Goal: Transaction & Acquisition: Book appointment/travel/reservation

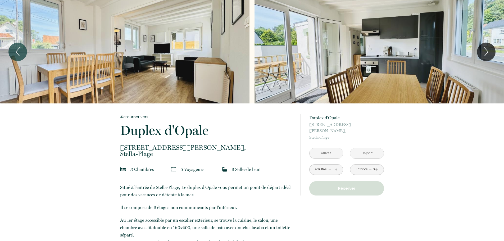
click at [333, 150] on input "text" at bounding box center [326, 153] width 33 height 10
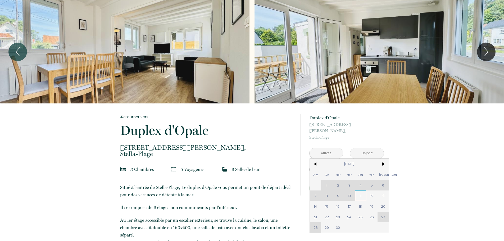
click at [359, 191] on span "11" at bounding box center [360, 196] width 11 height 11
click at [381, 191] on div "à partir de 65 € Duplex d'Opale [STREET_ADDRESS][PERSON_NAME] < [DATE] > Dim Lu…" at bounding box center [342, 154] width 83 height 103
type input "[DATE]"
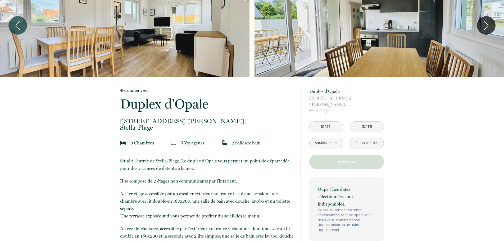
click at [325, 123] on input "[DATE]" at bounding box center [326, 127] width 33 height 10
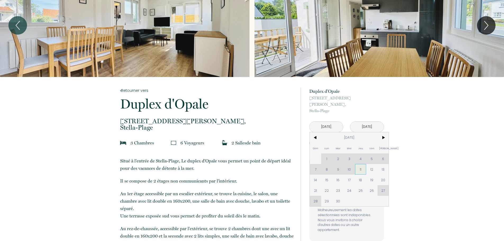
click at [362, 164] on span "11" at bounding box center [360, 169] width 11 height 11
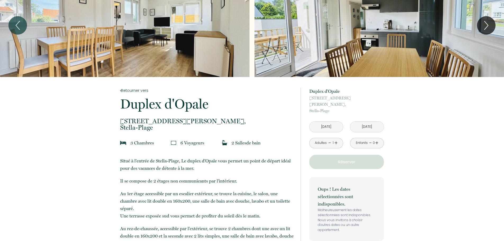
click at [356, 159] on p "Réserver" at bounding box center [346, 162] width 71 height 6
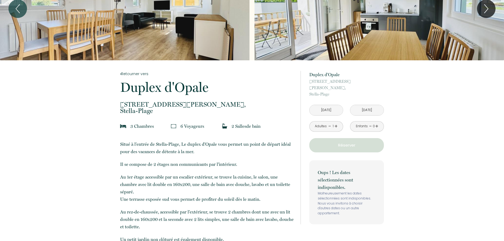
scroll to position [53, 0]
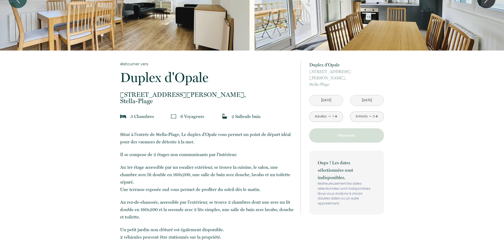
click at [368, 97] on input "[DATE]" at bounding box center [366, 100] width 33 height 10
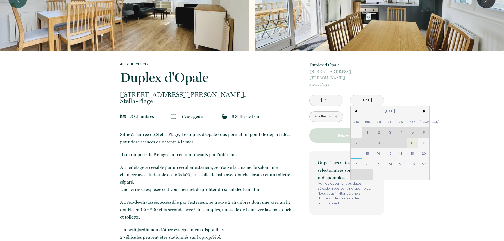
click at [356, 148] on span "14" at bounding box center [356, 153] width 11 height 11
click at [381, 151] on div "Oups ! Les dates sélectionnées sont indisponibles. Malheureusement les dates sé…" at bounding box center [346, 183] width 75 height 64
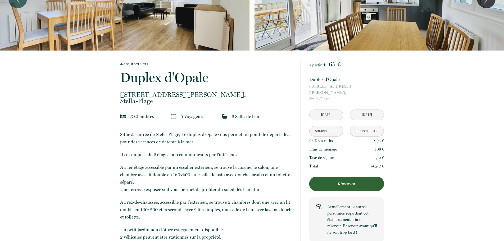
click at [335, 110] on input "[DATE]" at bounding box center [326, 115] width 33 height 10
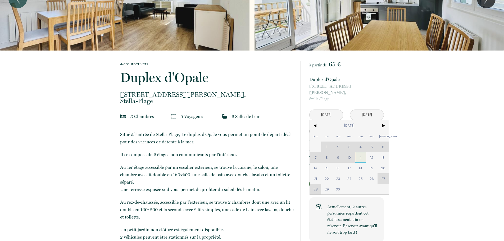
click at [362, 152] on span "11" at bounding box center [360, 157] width 11 height 11
click at [367, 153] on div "Taxe de séjour 7.2 €" at bounding box center [346, 157] width 75 height 8
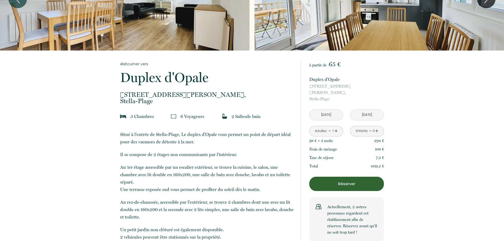
click at [357, 110] on input "[DATE]" at bounding box center [366, 115] width 33 height 10
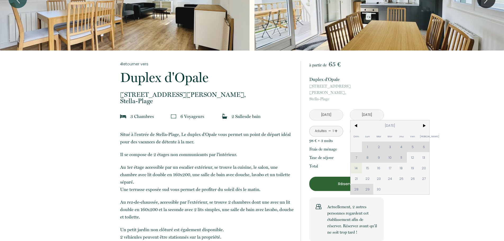
click at [403, 152] on div "Dim Lun Mar Mer Jeu Ven Sam 1 2 3 4 5 6 7 8 9 10 11 12 13 14 15 16 17 18 19 20 …" at bounding box center [390, 157] width 79 height 74
click at [414, 152] on span "12" at bounding box center [412, 157] width 11 height 11
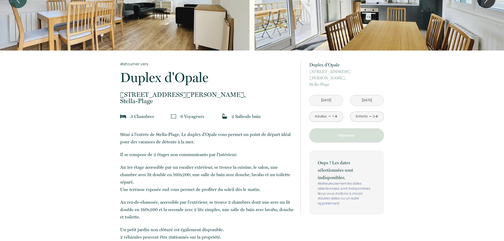
click at [368, 99] on input "[DATE]" at bounding box center [366, 100] width 33 height 10
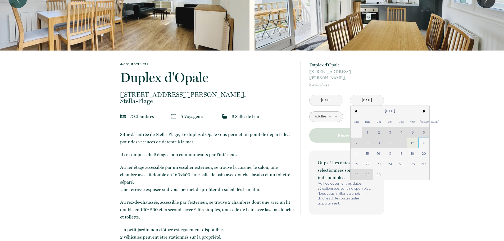
click at [425, 138] on span "13" at bounding box center [423, 143] width 11 height 11
type input "[DATE]"
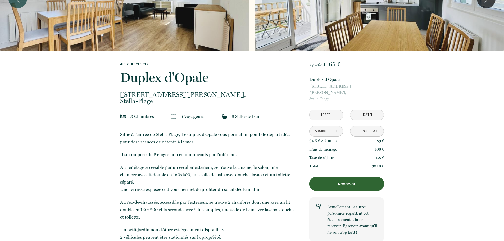
drag, startPoint x: 405, startPoint y: 167, endPoint x: 427, endPoint y: 169, distance: 22.0
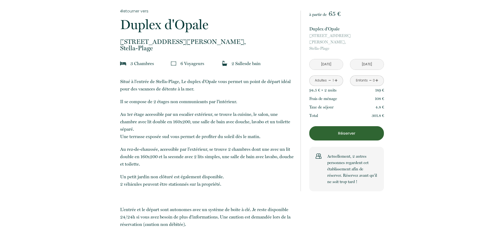
click at [324, 59] on input "[DATE]" at bounding box center [326, 64] width 33 height 10
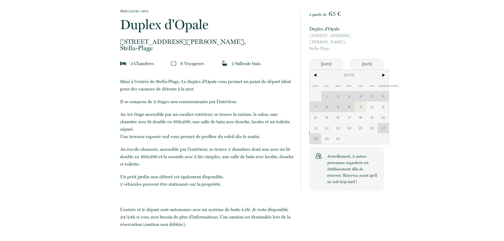
click at [264, 66] on div "2 Salle s de bain" at bounding box center [248, 63] width 58 height 7
